Goal: Task Accomplishment & Management: Manage account settings

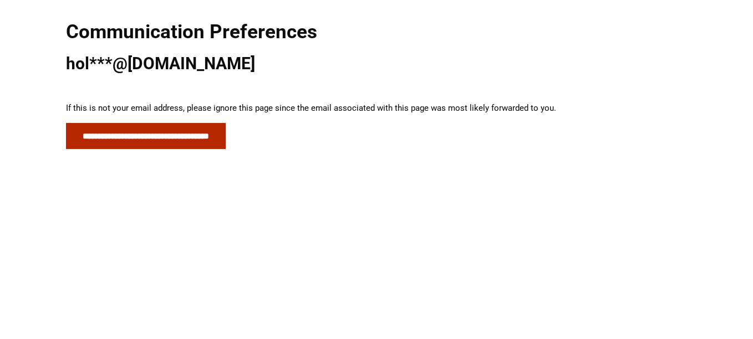
click at [226, 135] on input "**********" at bounding box center [146, 136] width 160 height 26
